Goal: Task Accomplishment & Management: Manage account settings

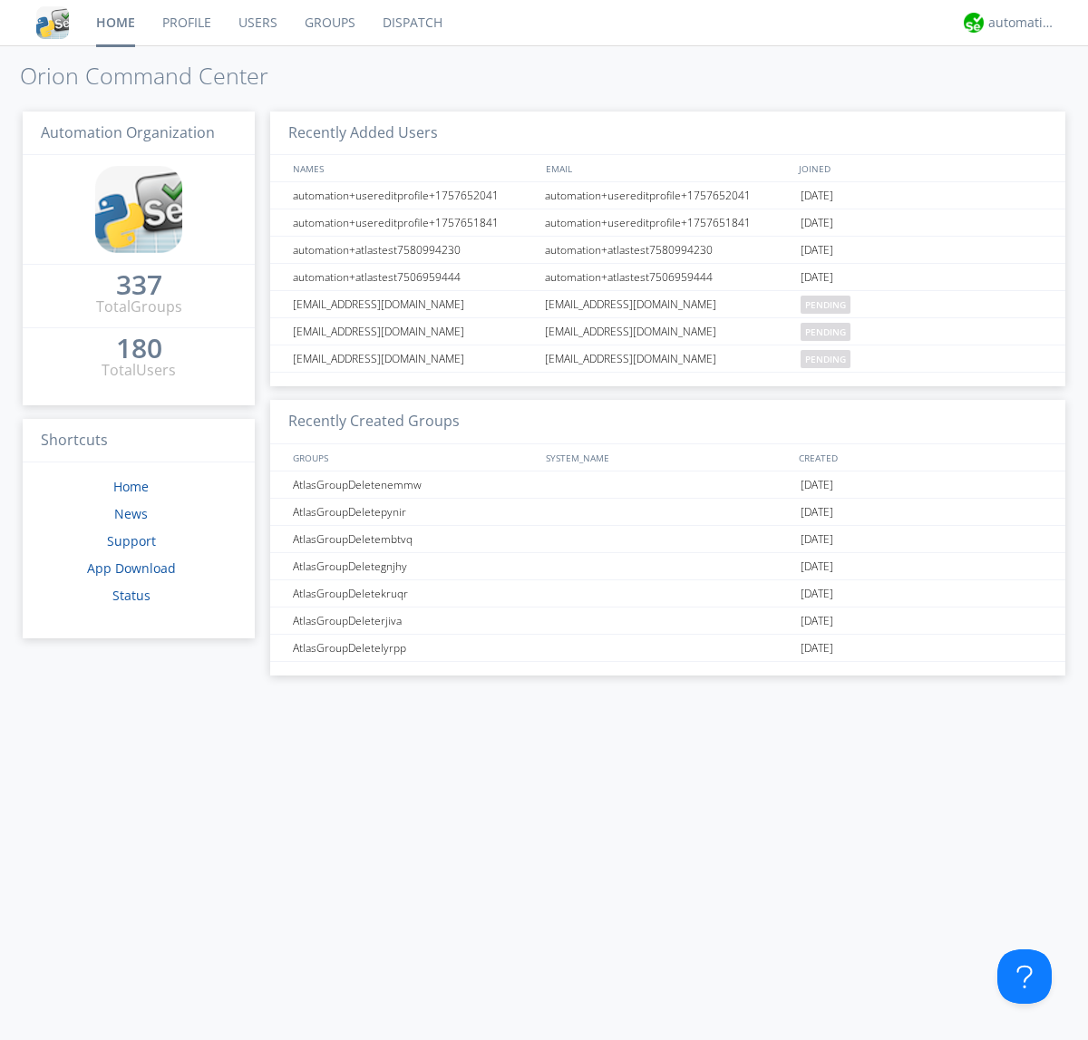
click at [328, 23] on link "Groups" at bounding box center [330, 22] width 78 height 45
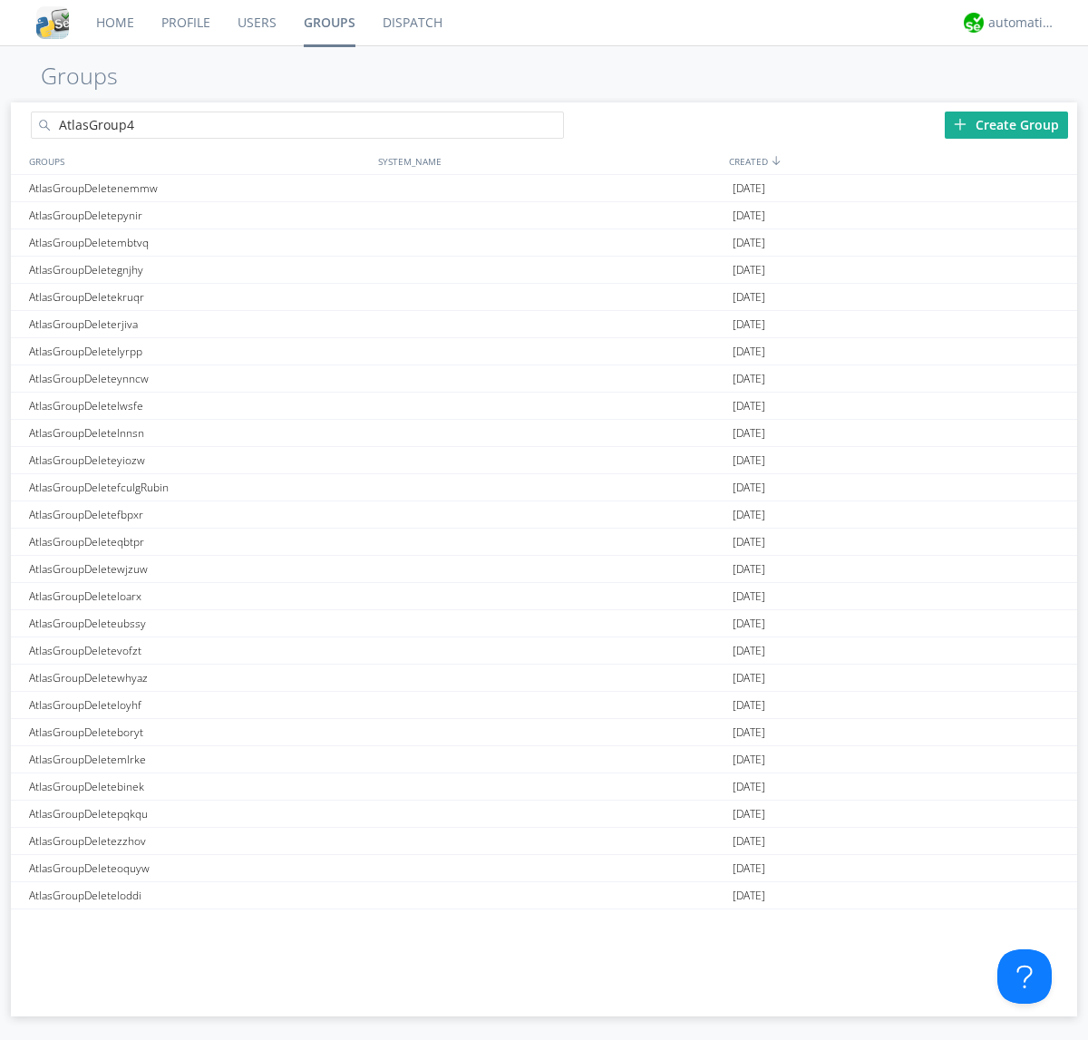
type input "AtlasGroup4"
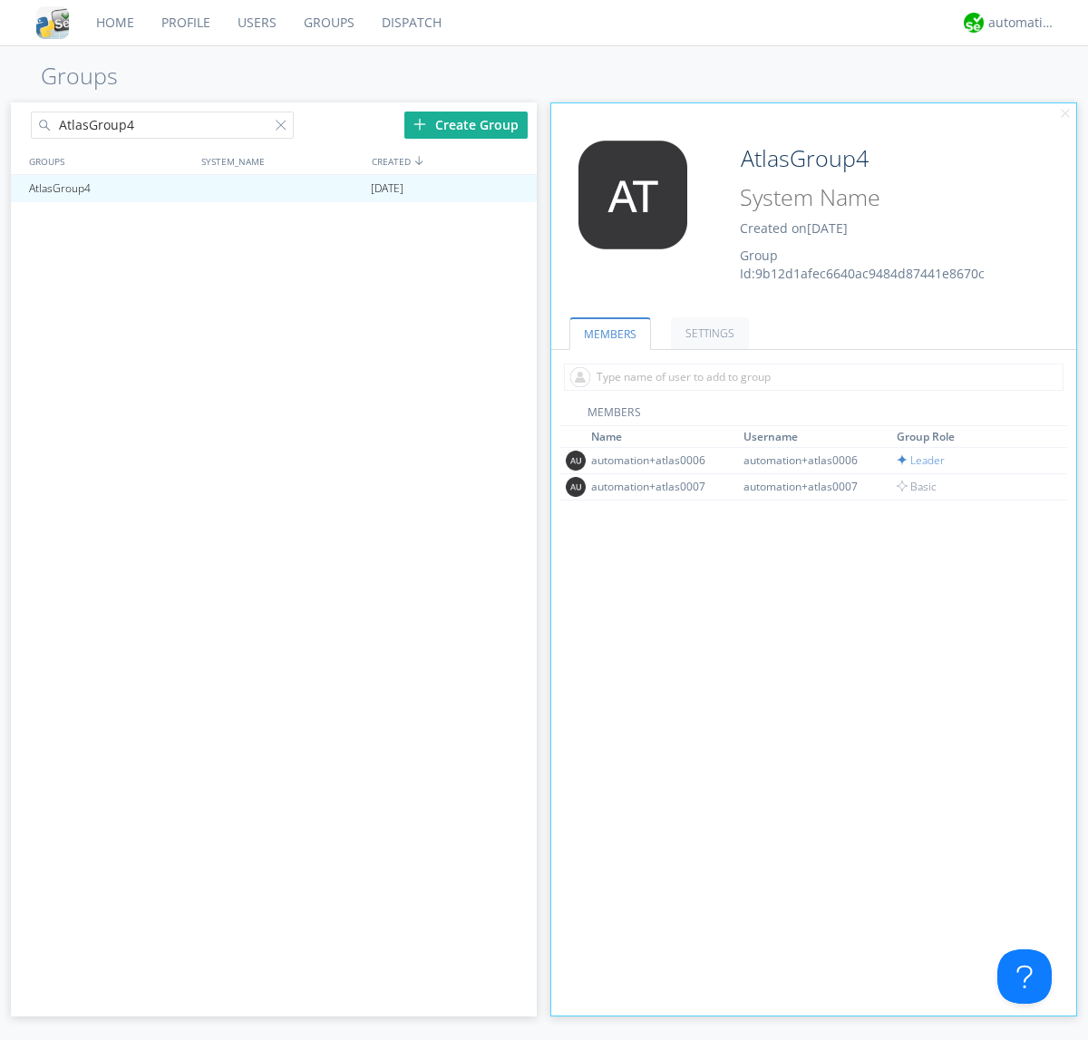
click at [707, 333] on link "SETTINGS" at bounding box center [710, 333] width 78 height 32
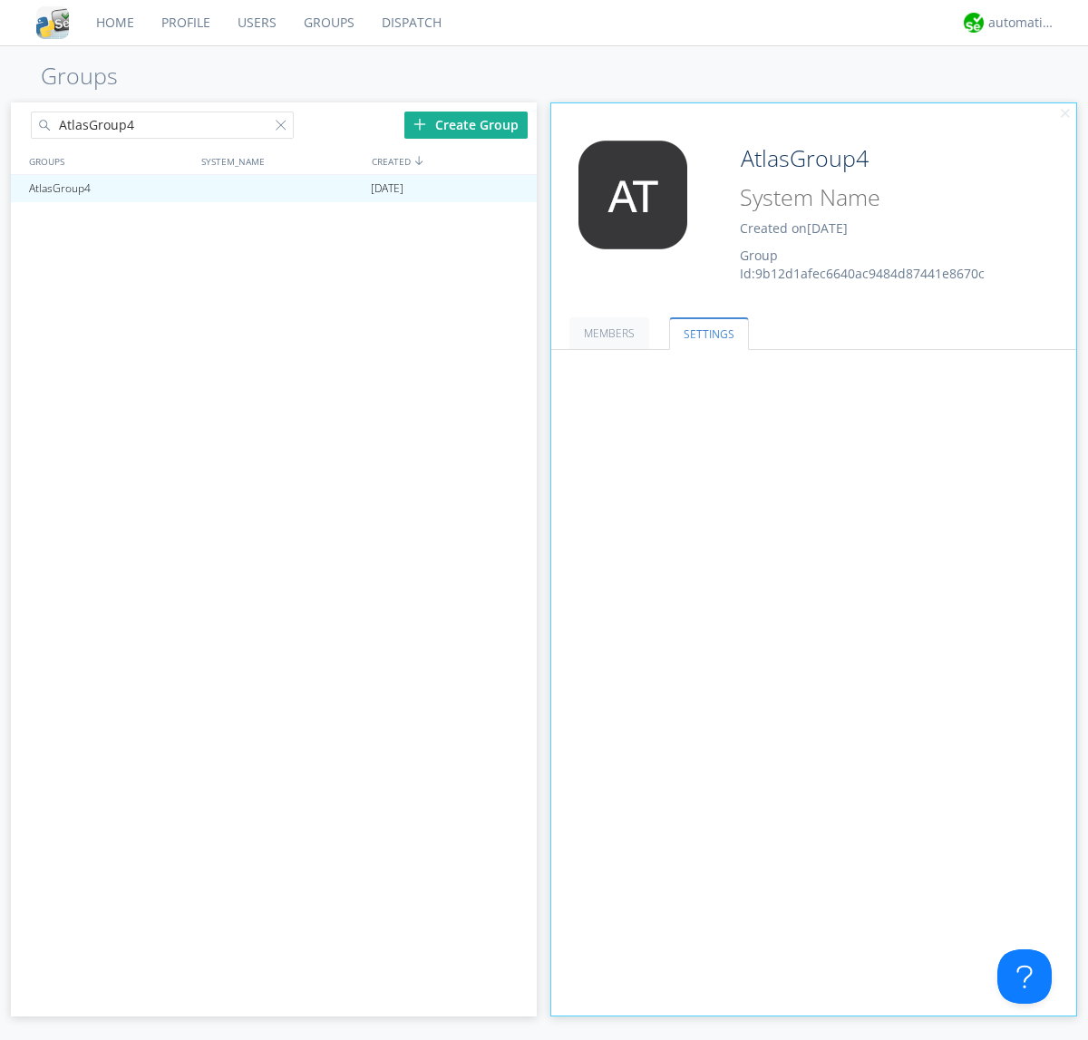
click at [0, 0] on span at bounding box center [0, 0] width 0 height 0
click at [0, 0] on input "radio" at bounding box center [0, 0] width 0 height 0
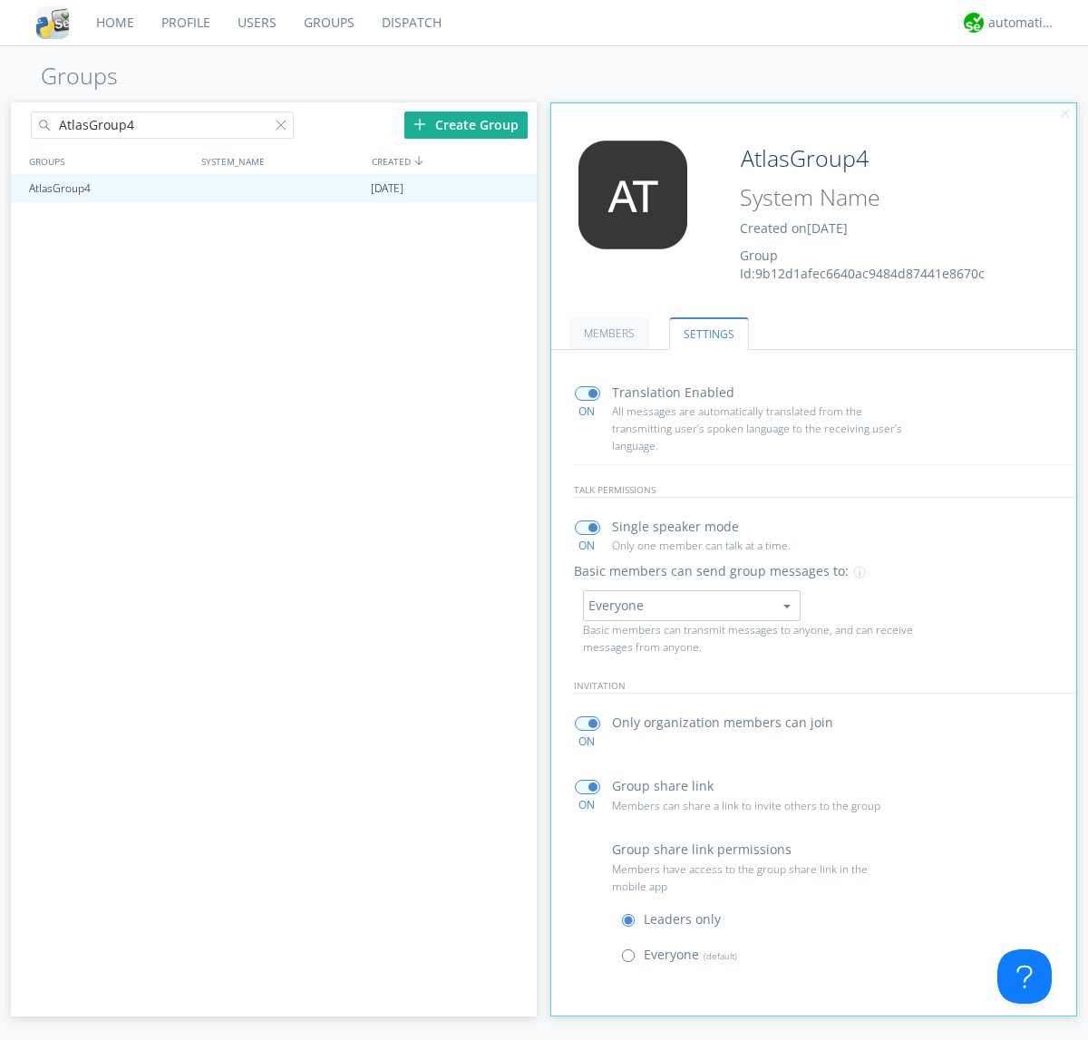
click at [632, 959] on span at bounding box center [632, 959] width 23 height 23
click at [0, 0] on input "radio" at bounding box center [0, 0] width 0 height 0
click at [1017, 23] on div "automation+atlas" at bounding box center [1022, 23] width 68 height 18
